Goal: Task Accomplishment & Management: Use online tool/utility

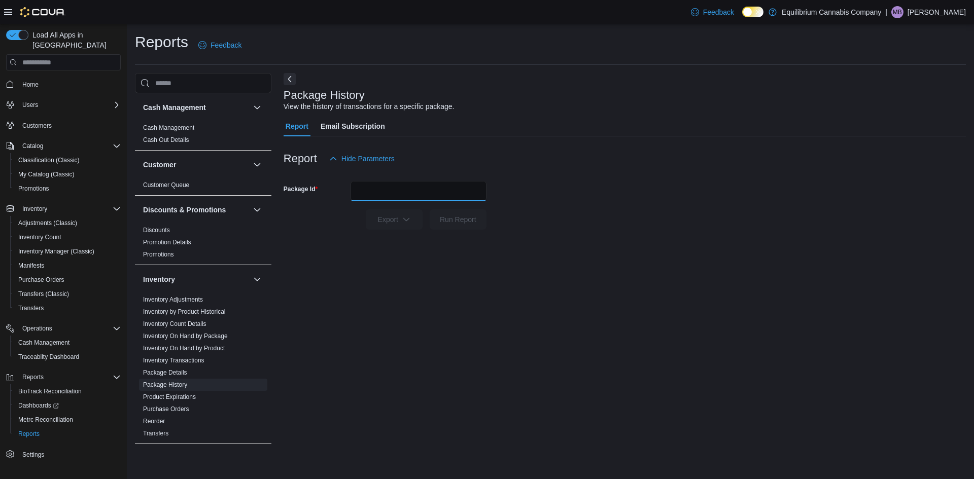
click at [391, 188] on input "Package Id" at bounding box center [418, 191] width 136 height 20
drag, startPoint x: 374, startPoint y: 180, endPoint x: 358, endPoint y: 195, distance: 22.2
click at [358, 195] on input "Package Id" at bounding box center [418, 191] width 136 height 20
click at [368, 192] on input "Package Id" at bounding box center [418, 191] width 136 height 20
paste input "**********"
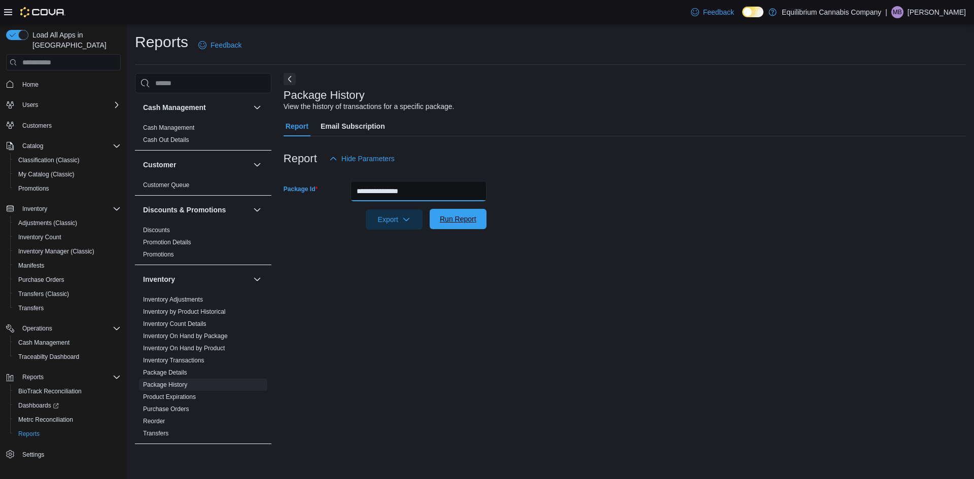
type input "**********"
click at [447, 215] on span "Run Report" at bounding box center [458, 219] width 37 height 10
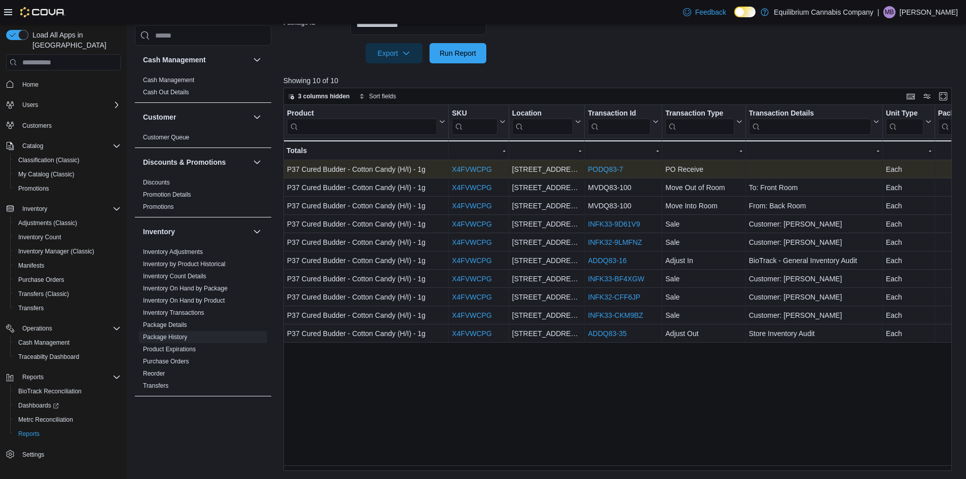
click at [617, 172] on link "PODQ83-7" at bounding box center [605, 169] width 35 height 8
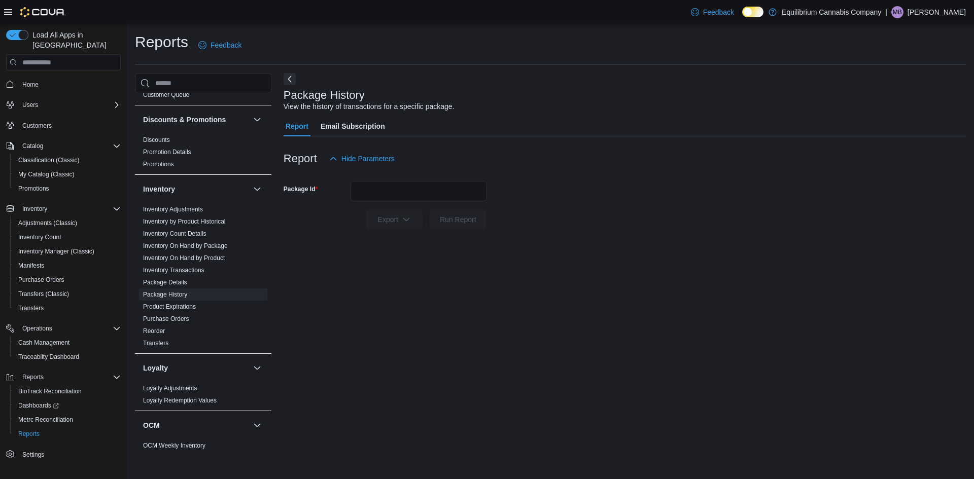
scroll to position [51, 0]
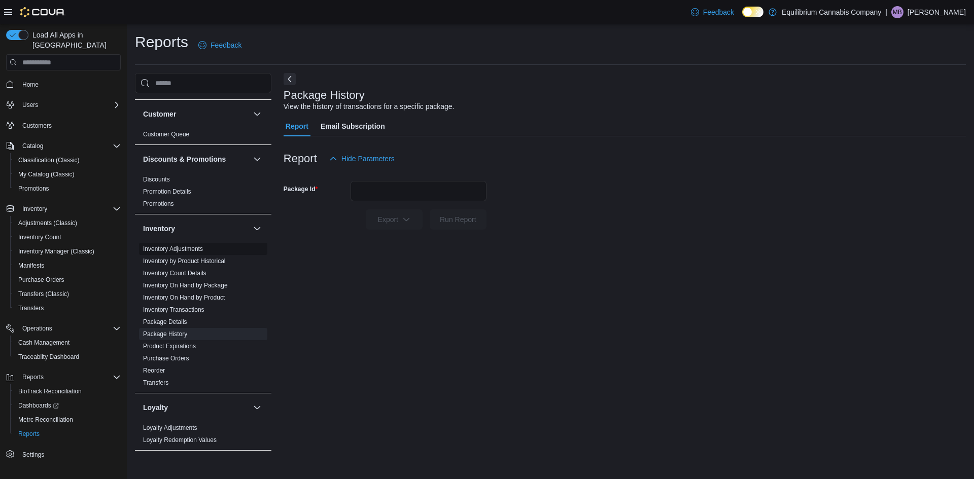
click at [185, 250] on link "Inventory Adjustments" at bounding box center [173, 248] width 60 height 7
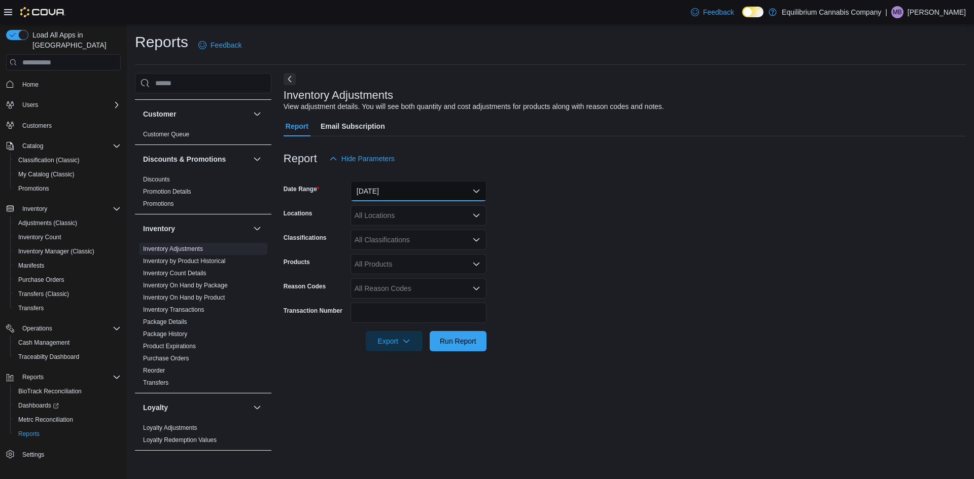
click at [471, 194] on button "[DATE]" at bounding box center [418, 191] width 136 height 20
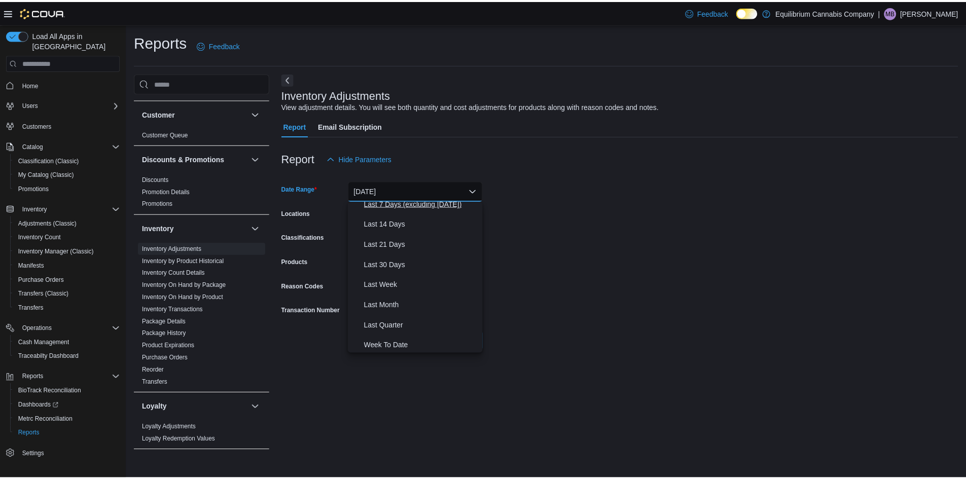
scroll to position [152, 0]
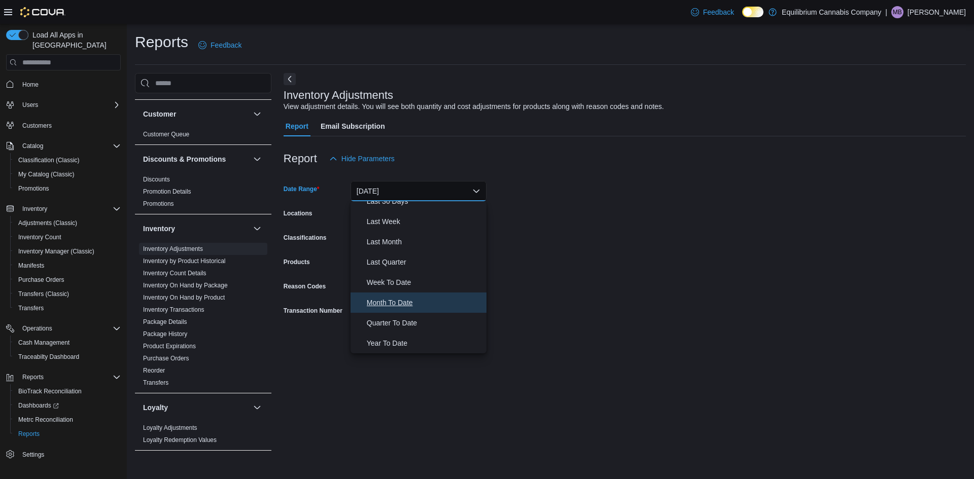
click at [393, 302] on span "Month To Date" at bounding box center [425, 303] width 116 height 12
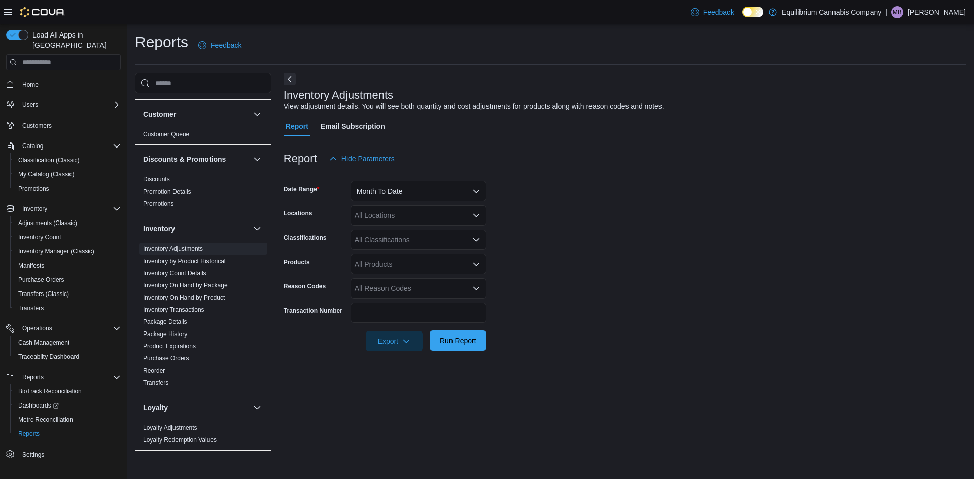
click at [440, 342] on span "Run Report" at bounding box center [458, 341] width 37 height 10
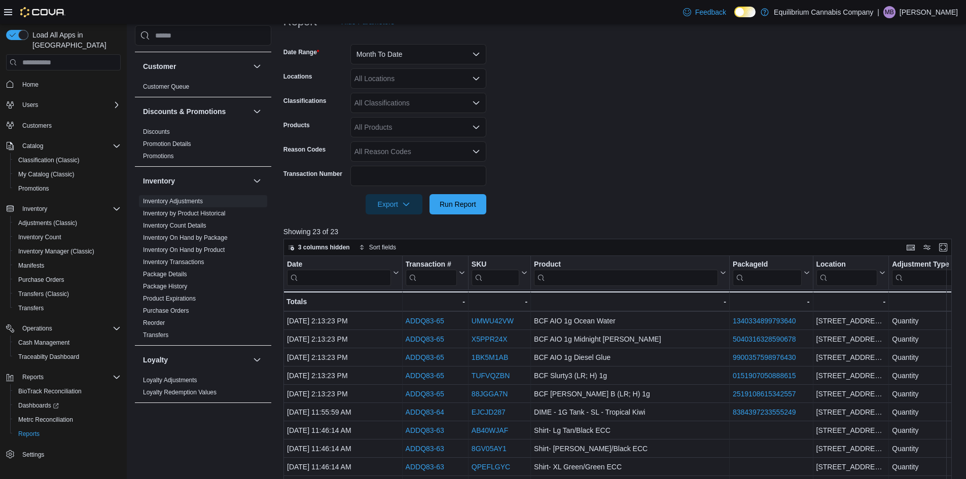
scroll to position [85, 0]
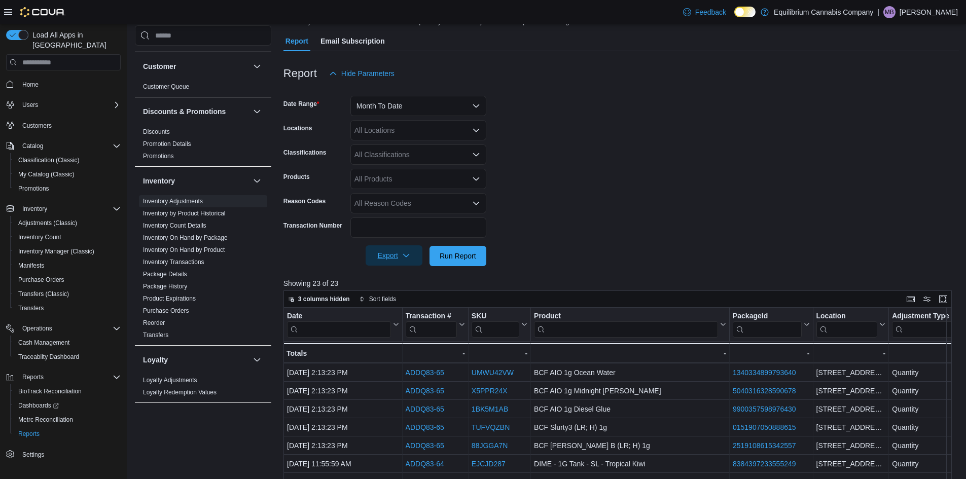
click at [404, 261] on span "Export" at bounding box center [394, 255] width 45 height 20
click at [401, 278] on span "Export to Excel" at bounding box center [396, 276] width 46 height 8
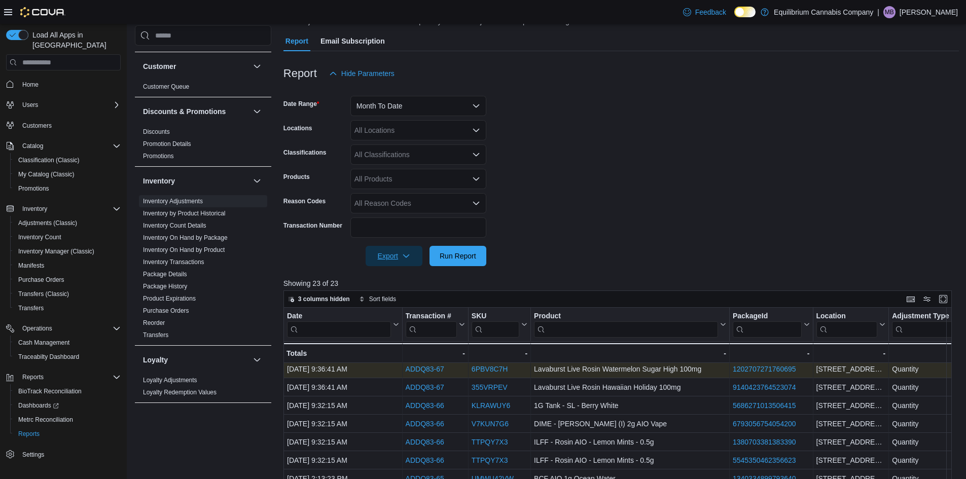
scroll to position [0, 0]
